Goal: Task Accomplishment & Management: Use online tool/utility

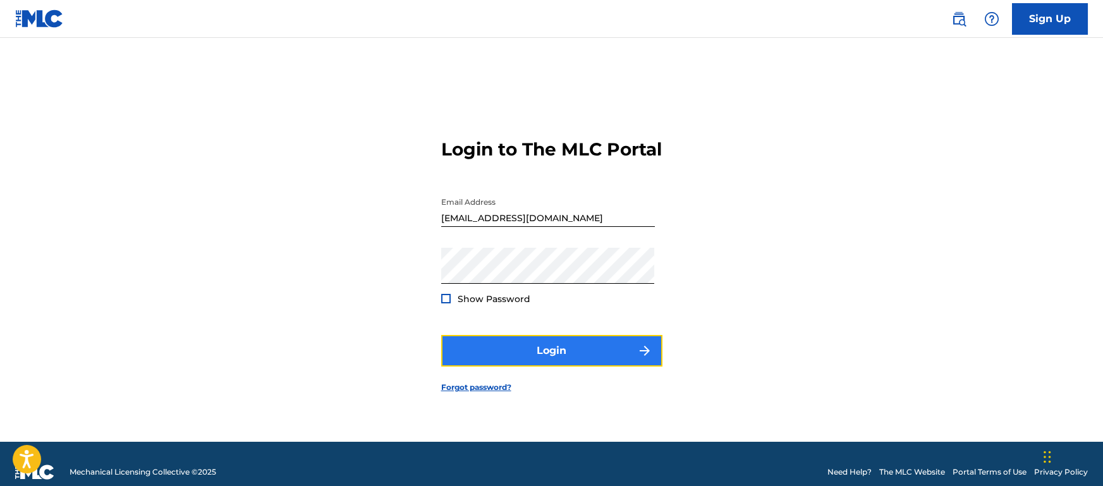
click at [610, 367] on button "Login" at bounding box center [551, 351] width 221 height 32
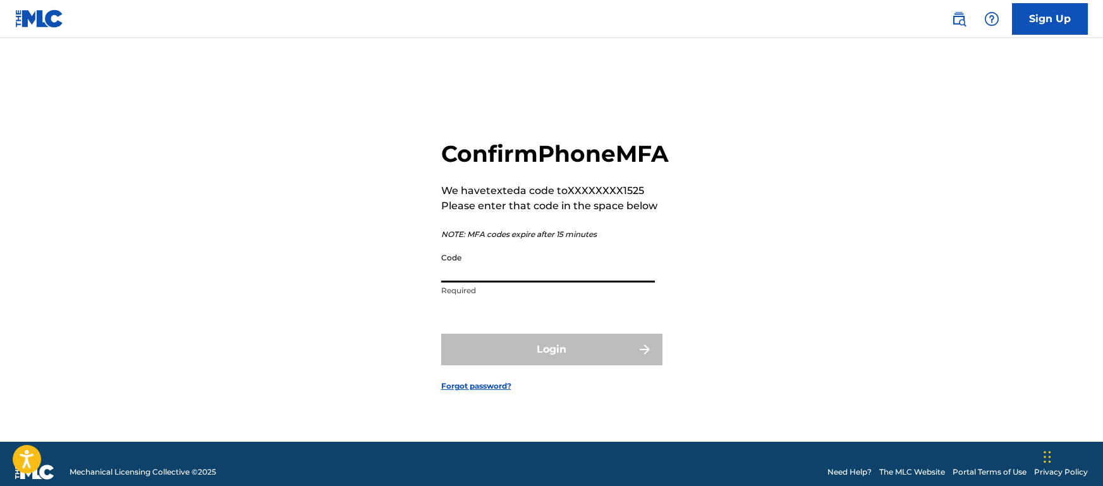
click at [585, 283] on input "Code" at bounding box center [548, 265] width 214 height 36
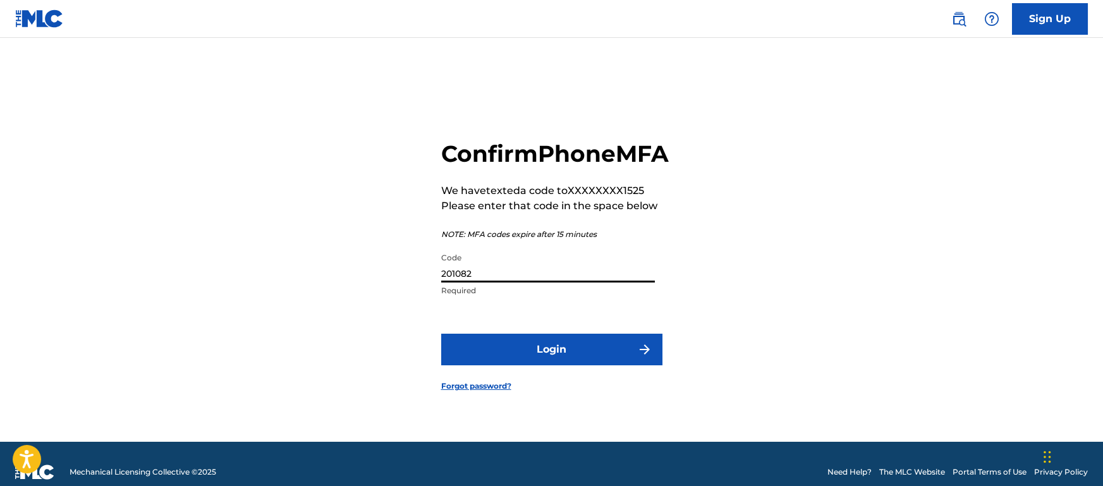
type input "201082"
click at [441, 334] on button "Login" at bounding box center [551, 350] width 221 height 32
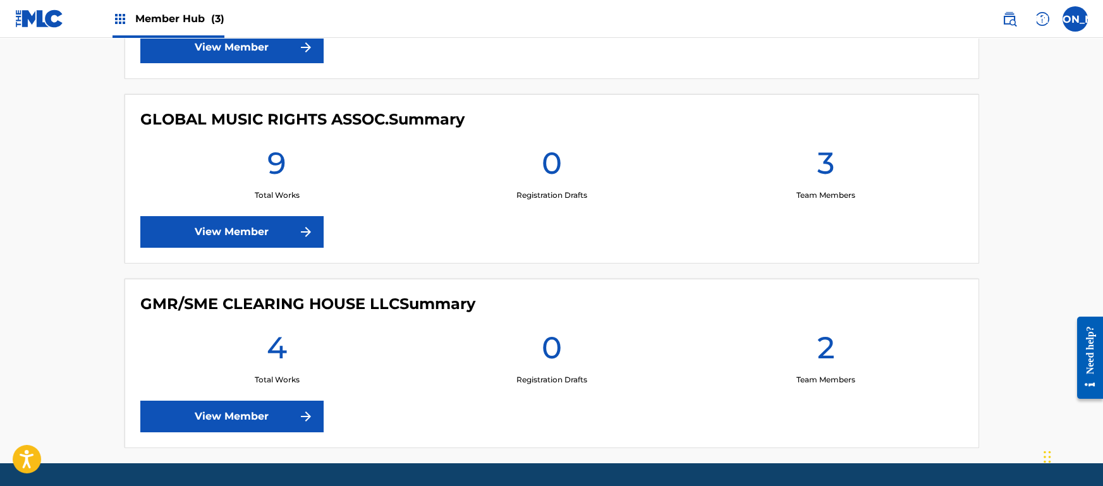
scroll to position [474, 0]
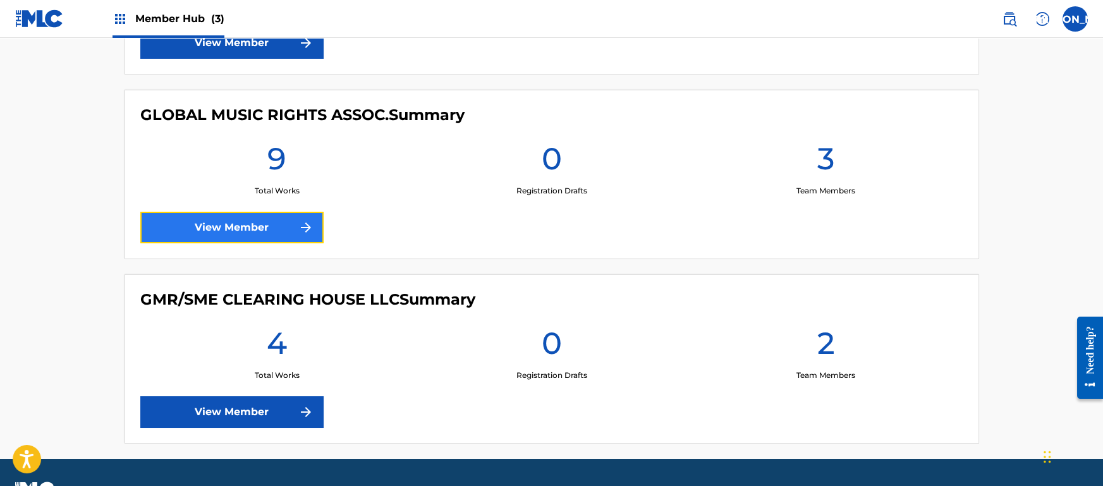
click at [314, 236] on link "View Member" at bounding box center [231, 228] width 183 height 32
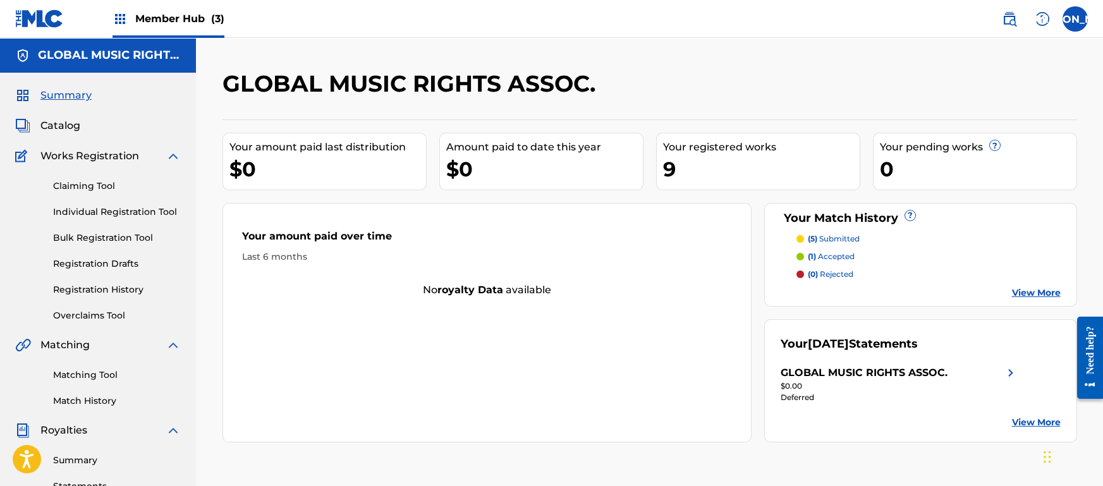
scroll to position [25, 0]
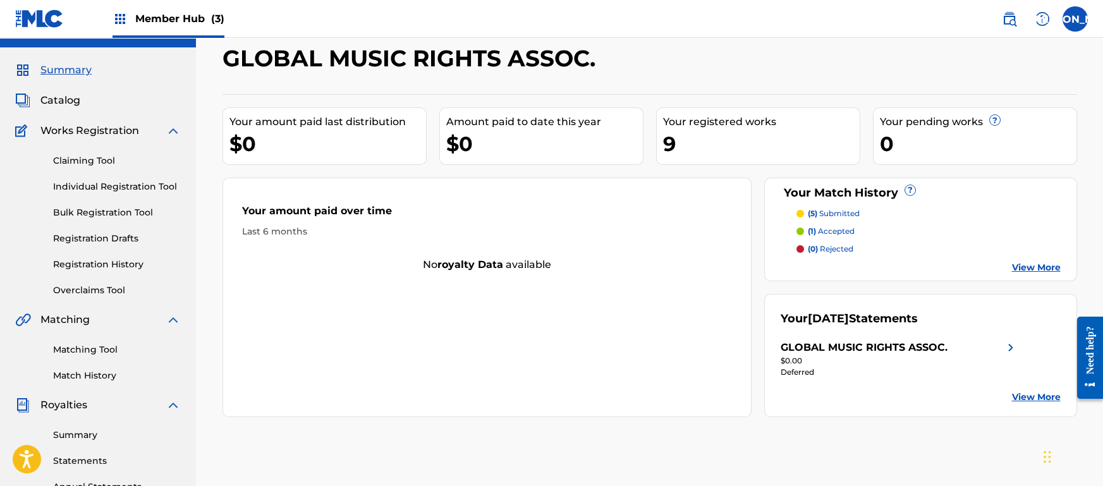
click at [395, 321] on div "Your amount paid over time Last 6 months No royalty data available" at bounding box center [488, 298] width 530 height 240
click at [109, 267] on link "Registration History" at bounding box center [117, 264] width 128 height 13
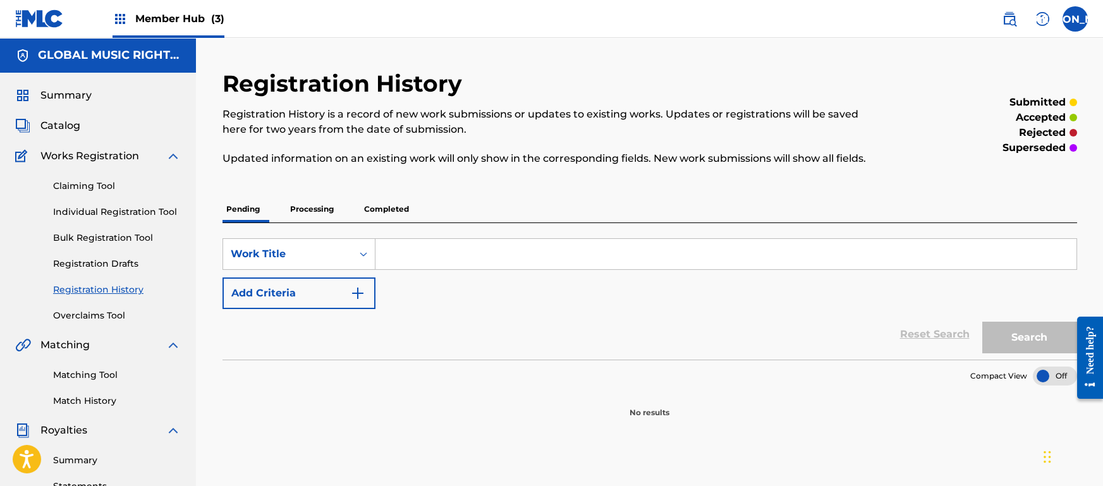
click at [295, 207] on p "Processing" at bounding box center [311, 209] width 51 height 27
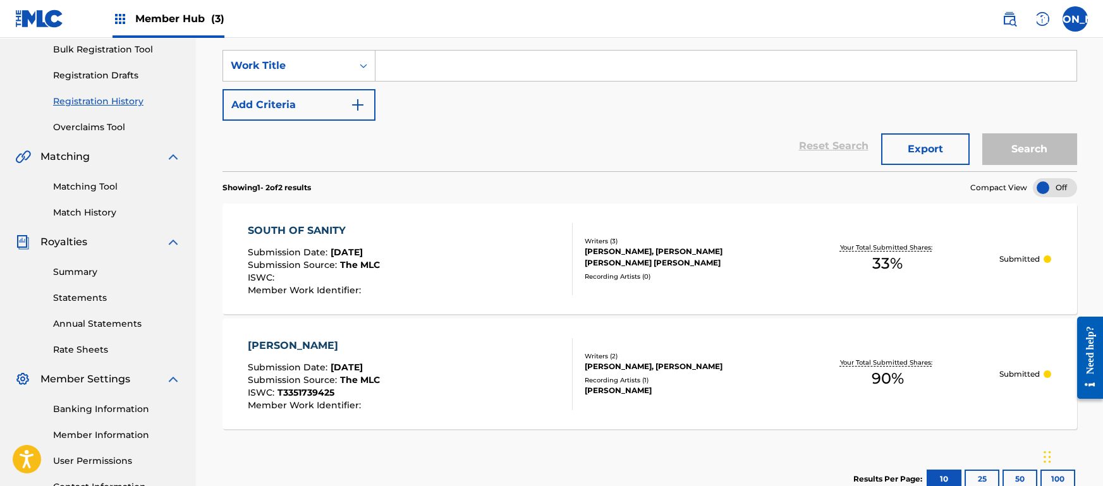
scroll to position [126, 0]
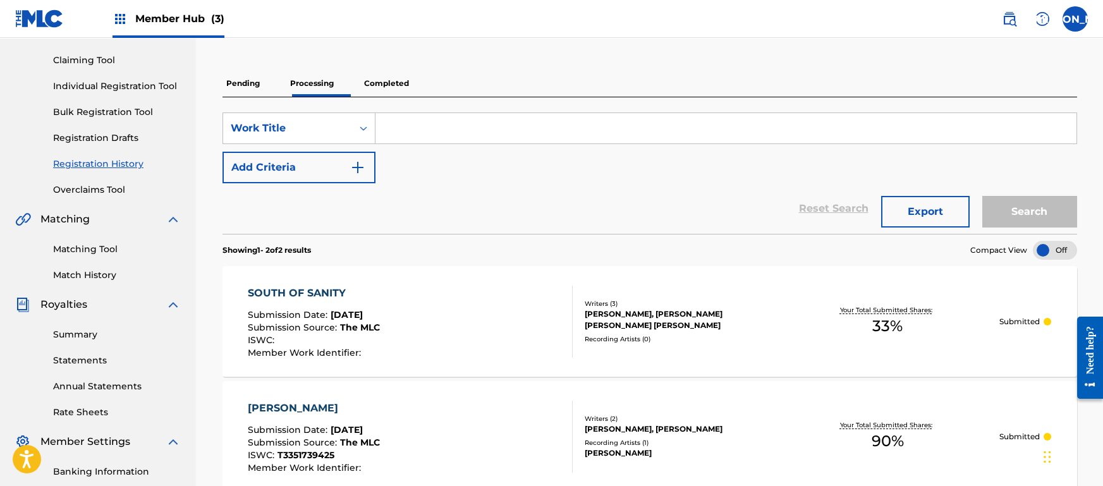
click at [413, 89] on p "Completed" at bounding box center [386, 83] width 52 height 27
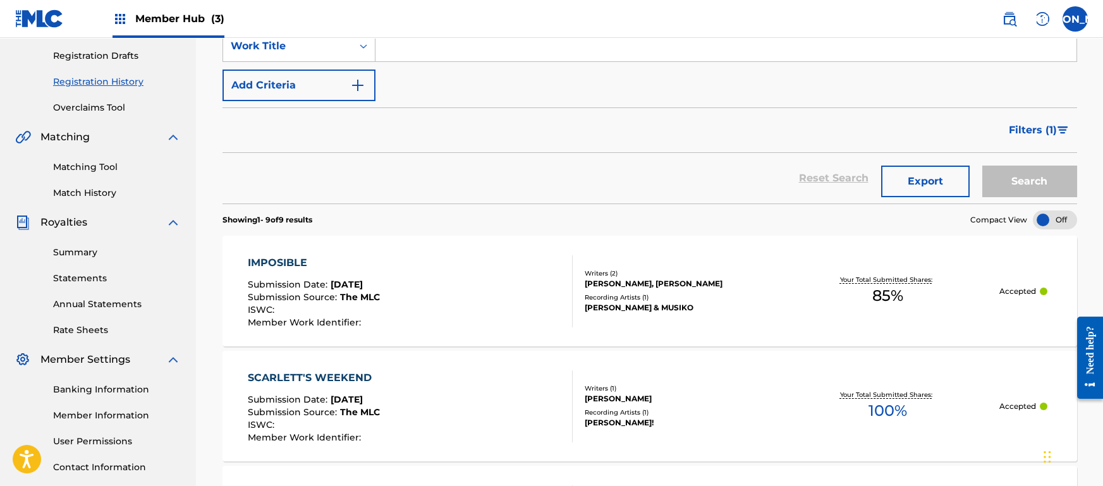
scroll to position [202, 0]
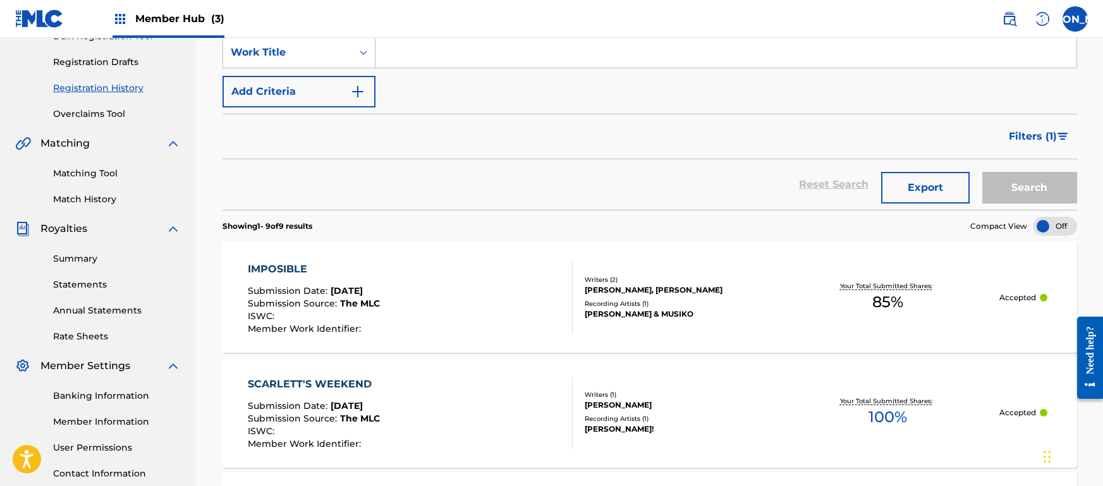
click at [470, 226] on section "Showing 1 - 9 of 9 results Compact View" at bounding box center [650, 223] width 855 height 26
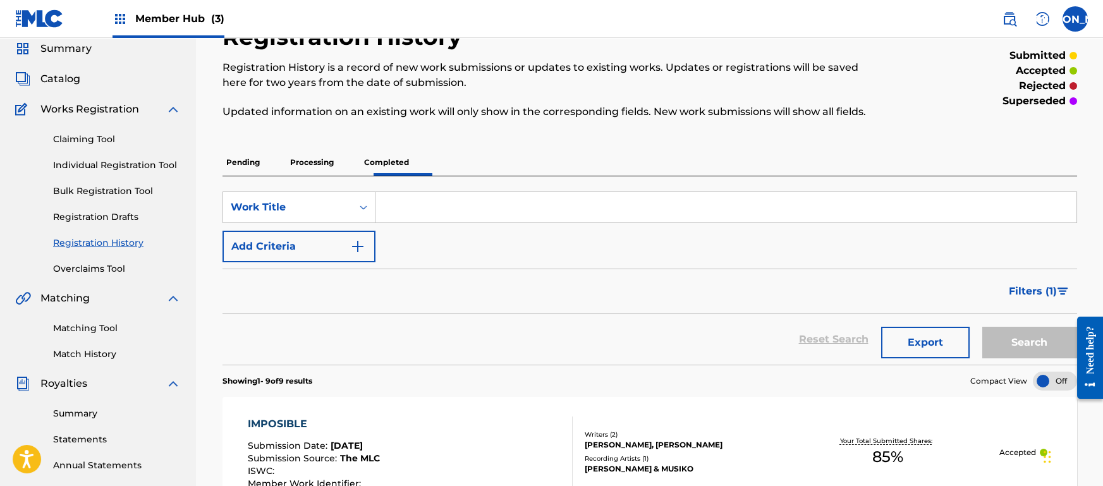
scroll to position [45, 0]
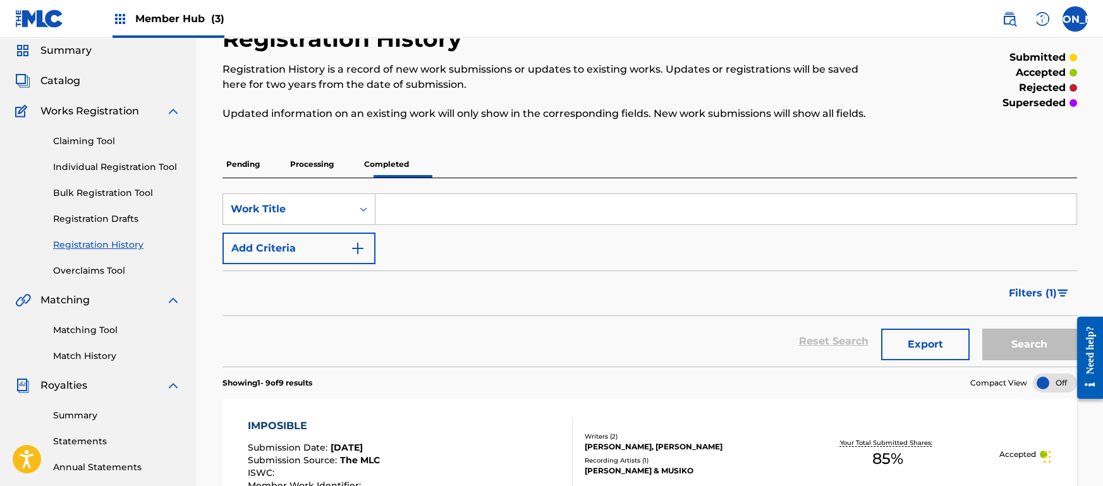
click at [239, 169] on p "Pending" at bounding box center [243, 164] width 41 height 27
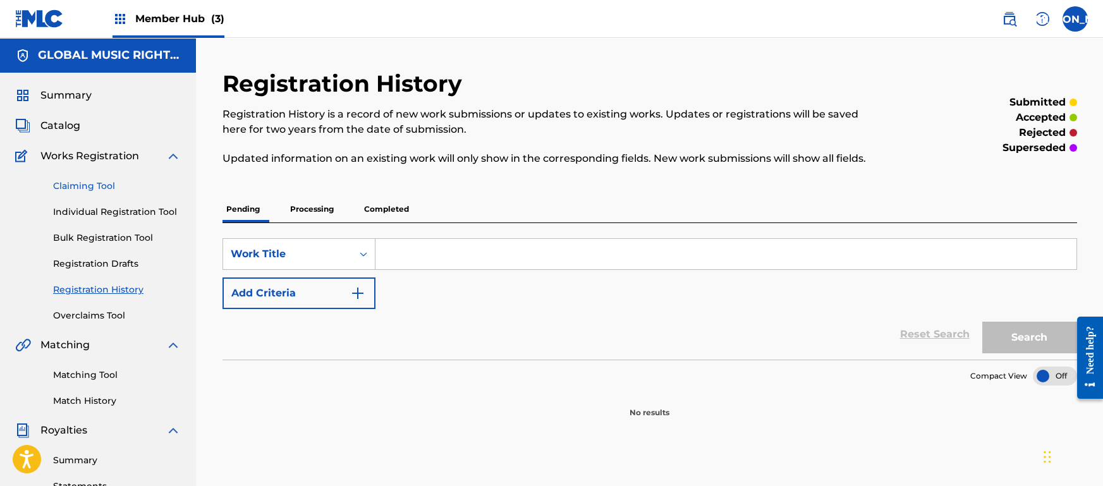
click at [78, 190] on link "Claiming Tool" at bounding box center [117, 186] width 128 height 13
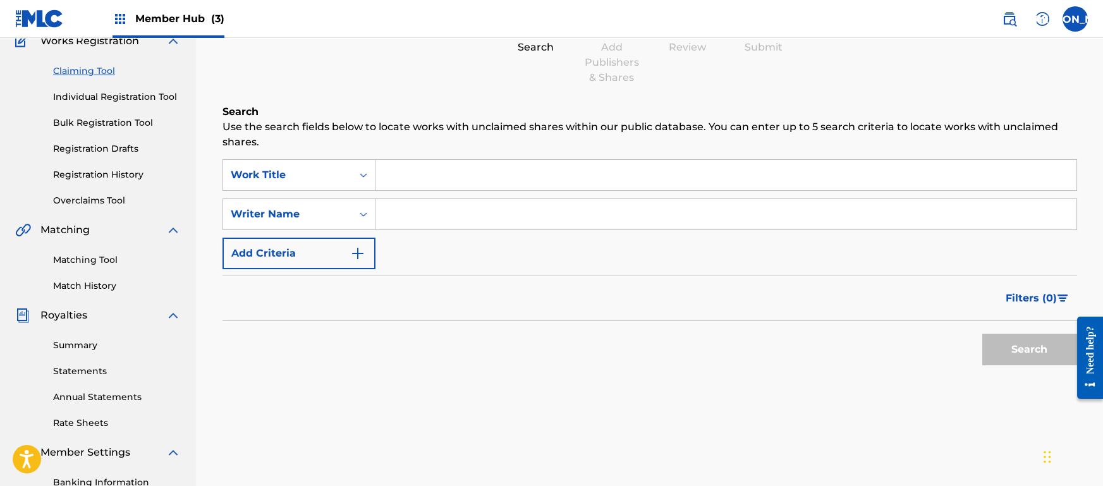
scroll to position [118, 0]
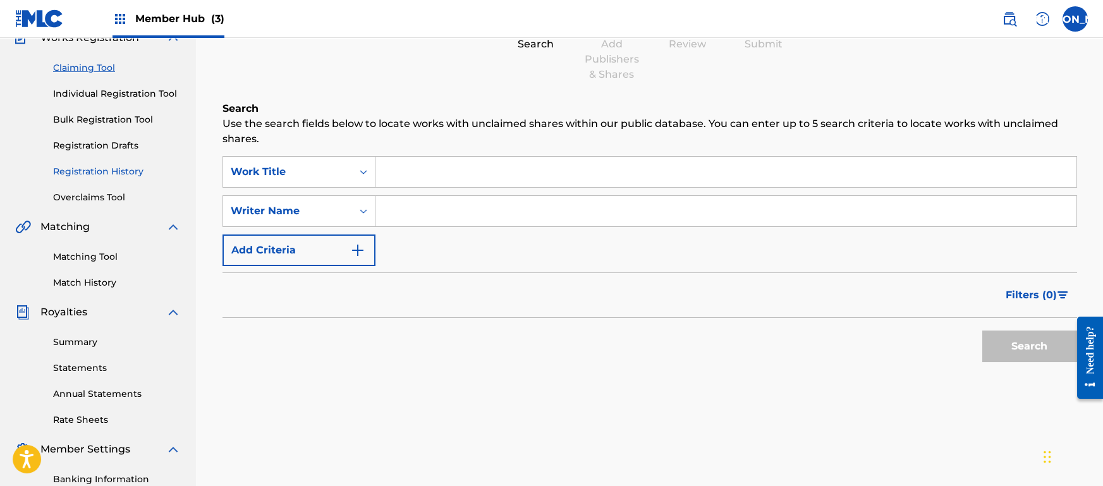
click at [136, 172] on link "Registration History" at bounding box center [117, 171] width 128 height 13
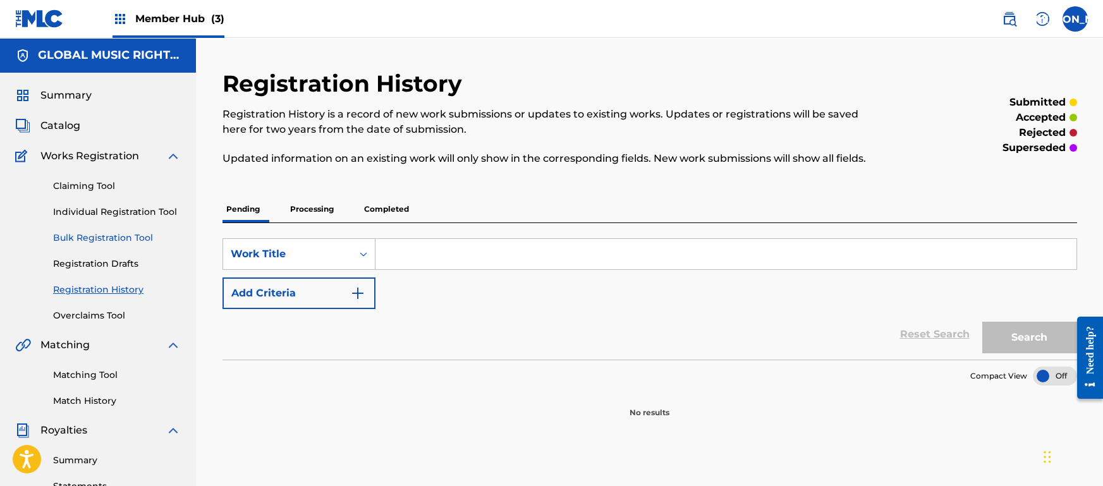
click at [117, 235] on link "Bulk Registration Tool" at bounding box center [117, 237] width 128 height 13
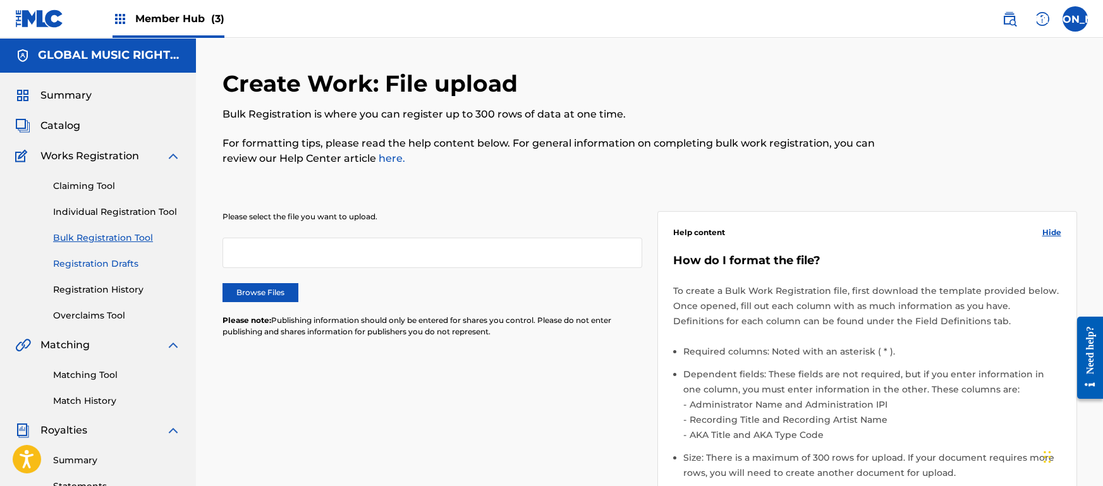
click at [104, 261] on link "Registration Drafts" at bounding box center [117, 263] width 128 height 13
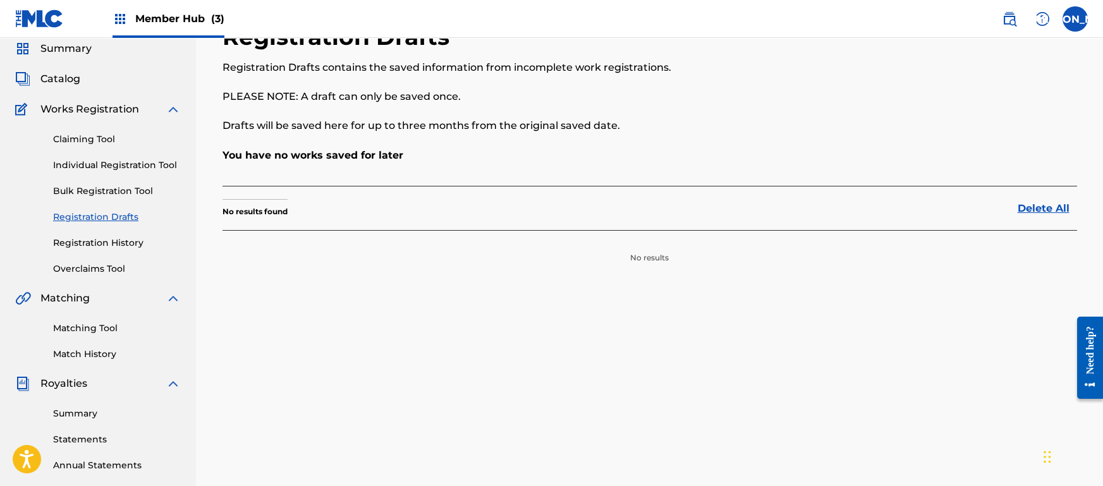
scroll to position [39, 0]
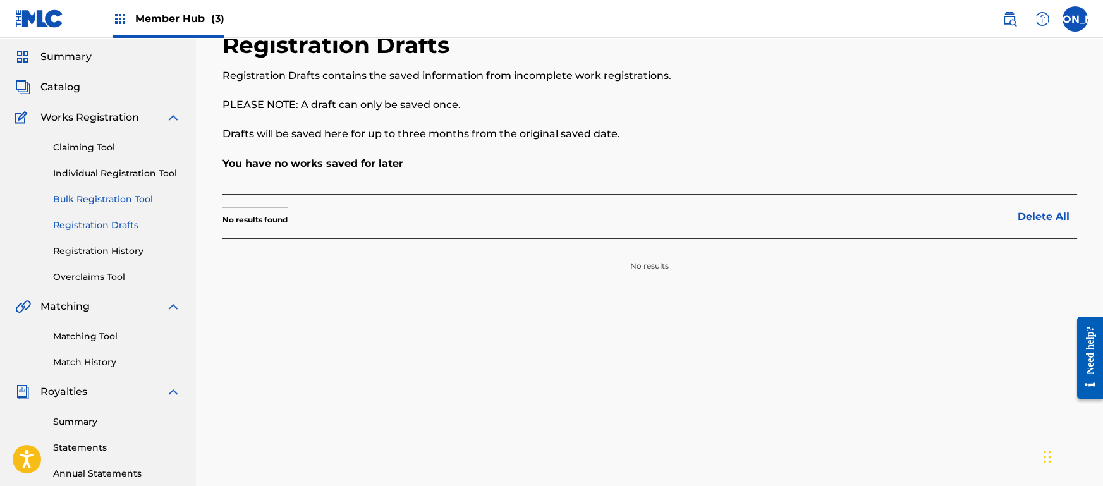
click at [114, 201] on link "Bulk Registration Tool" at bounding box center [117, 199] width 128 height 13
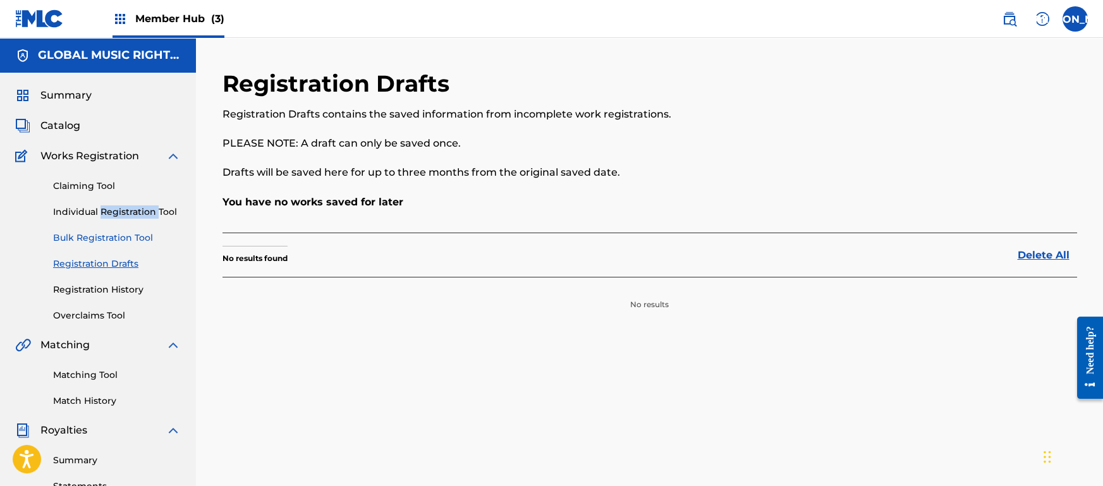
click at [114, 201] on div "Claiming Tool Individual Registration Tool Bulk Registration Tool Registration …" at bounding box center [98, 243] width 166 height 159
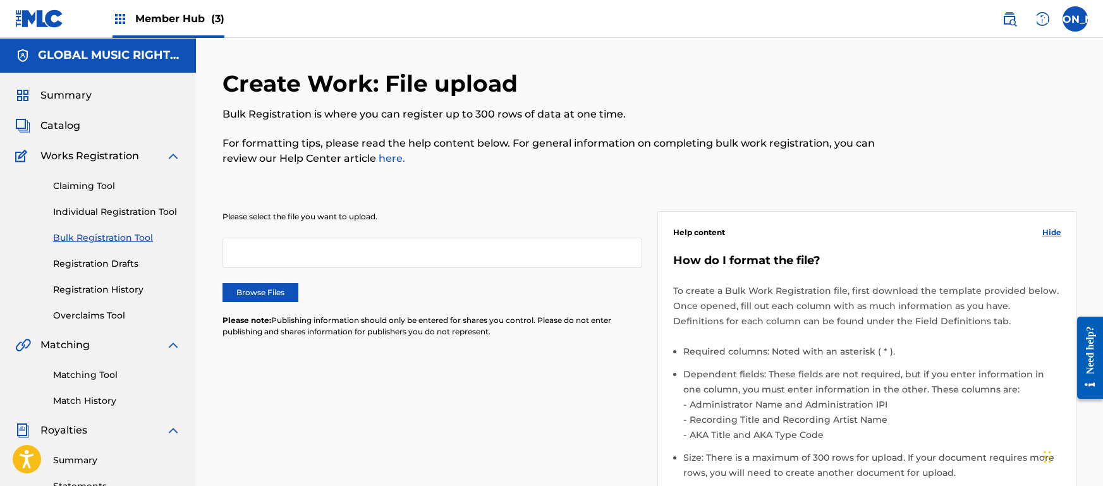
click at [439, 193] on div "Please select the file you want to upload. Browse Files Please note: Publishing…" at bounding box center [650, 390] width 855 height 419
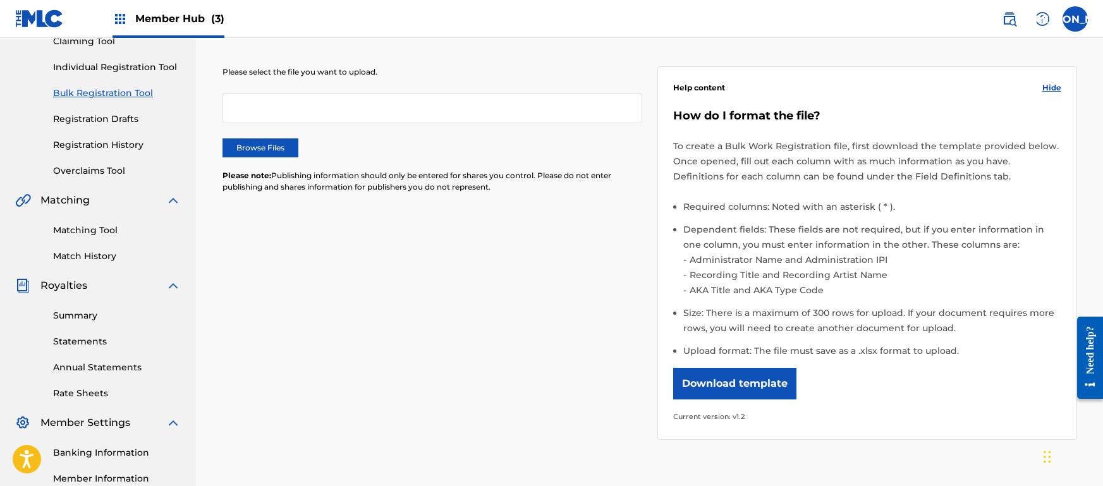
scroll to position [92, 0]
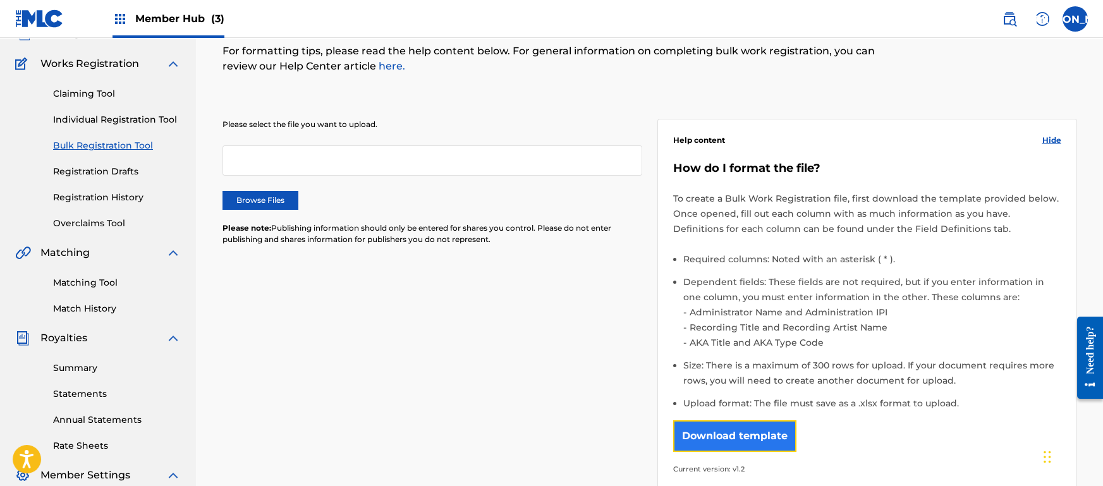
click at [757, 436] on button "Download template" at bounding box center [734, 436] width 123 height 32
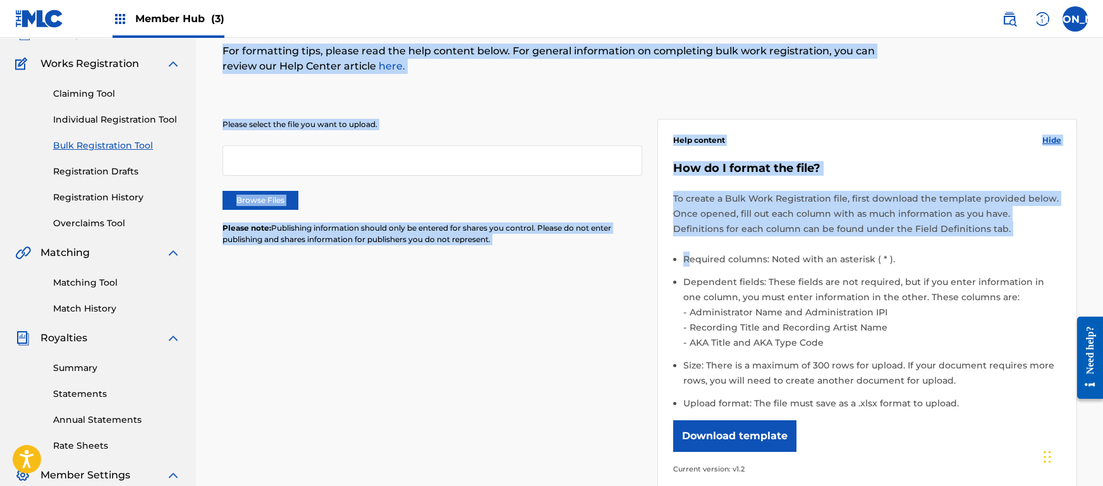
scroll to position [0, 0]
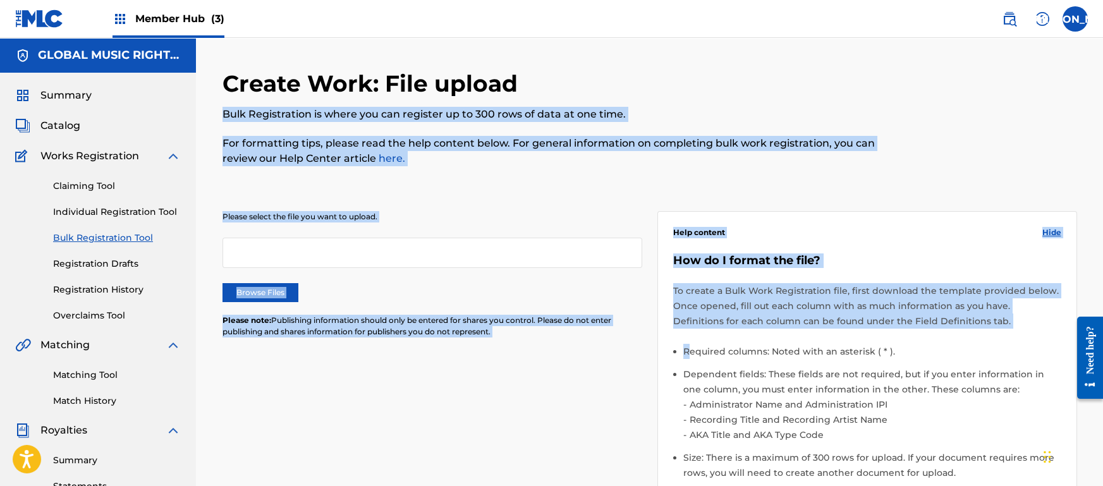
drag, startPoint x: 690, startPoint y: 250, endPoint x: 892, endPoint y: -102, distance: 405.9
click at [892, 0] on html "Accessibility Screen-Reader Guide, Feedback, and Issue Reporting | New window C…" at bounding box center [551, 243] width 1103 height 486
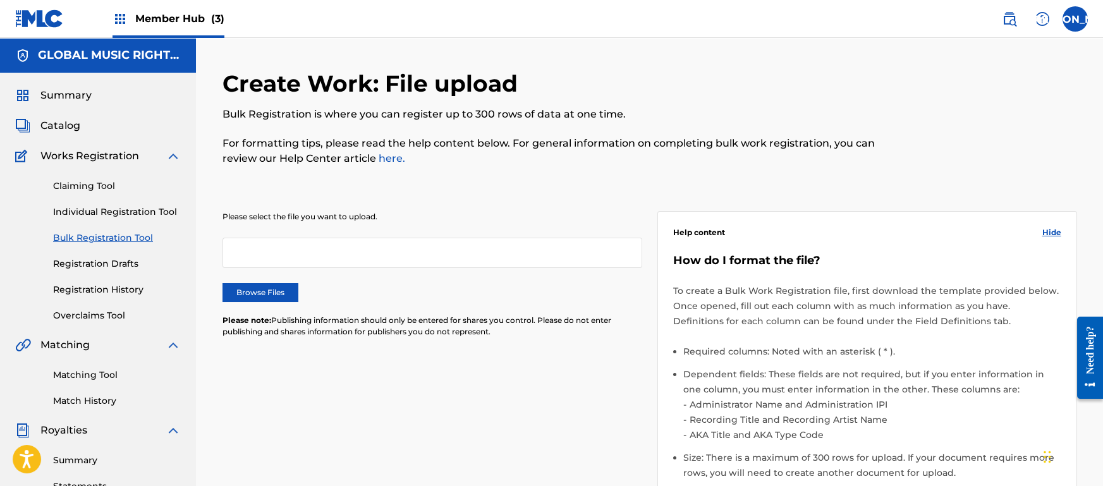
click at [635, 98] on div "Create Work: File upload Bulk Registration is where you can register up to 300 …" at bounding box center [552, 125] width 658 height 111
